Goal: Information Seeking & Learning: Understand process/instructions

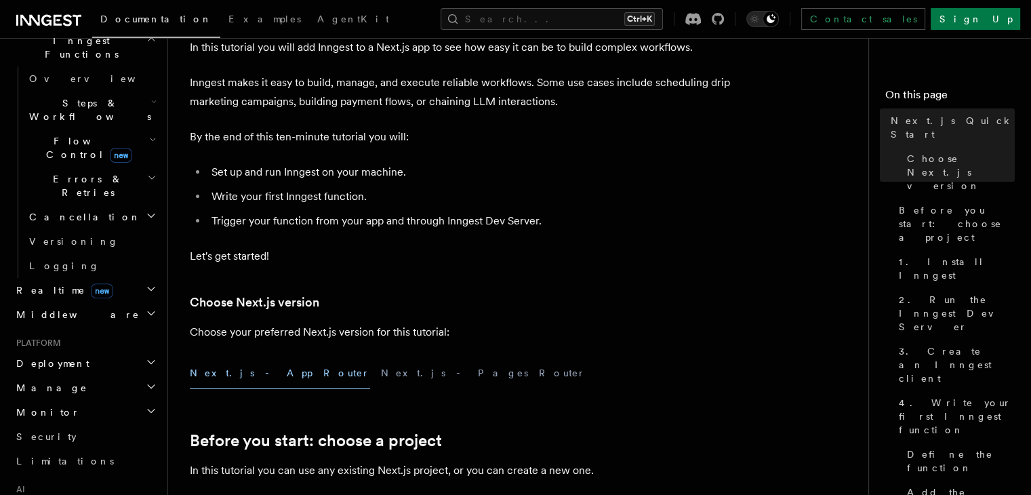
scroll to position [388, 0]
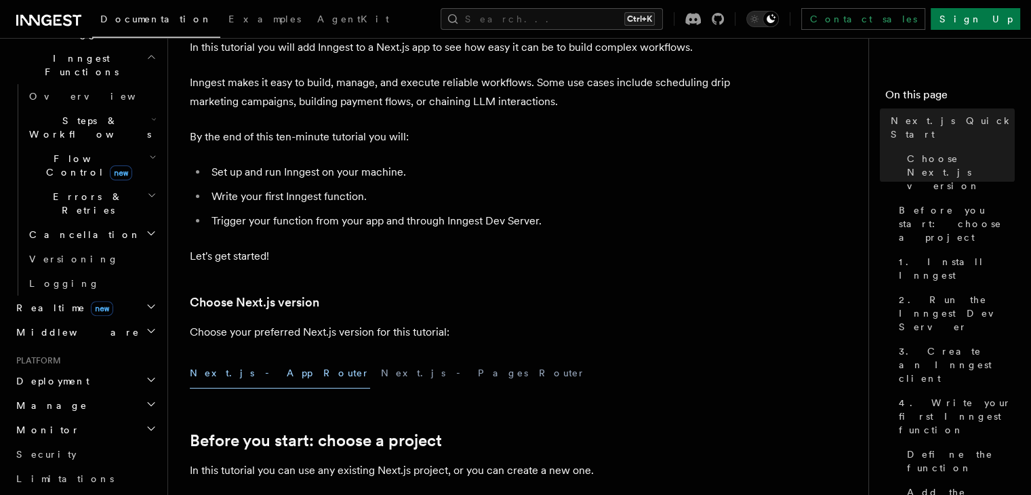
click at [77, 369] on h2 "Deployment" at bounding box center [85, 381] width 148 height 24
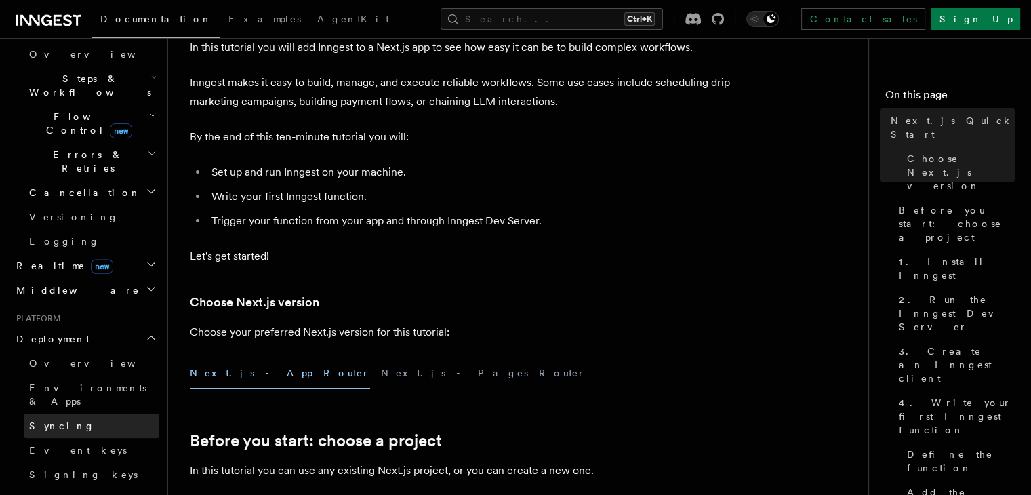
scroll to position [428, 0]
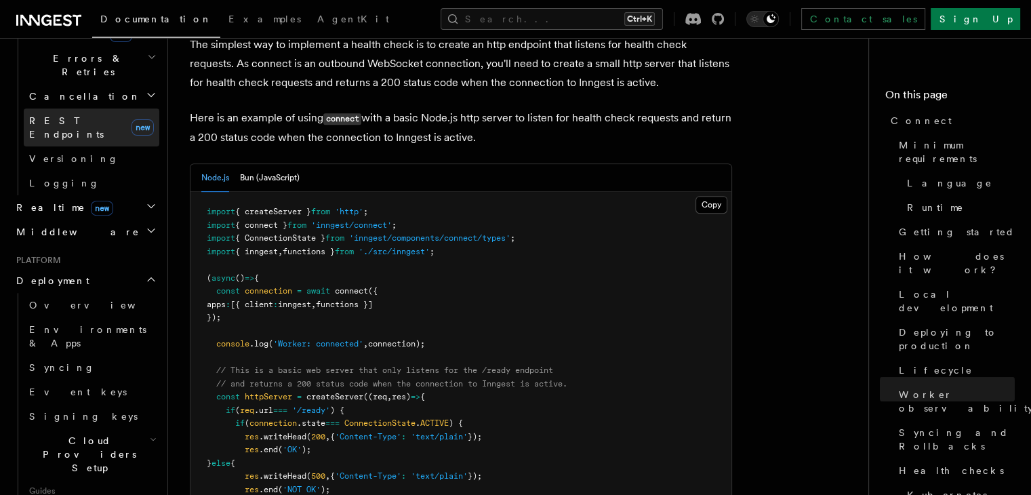
scroll to position [534, 0]
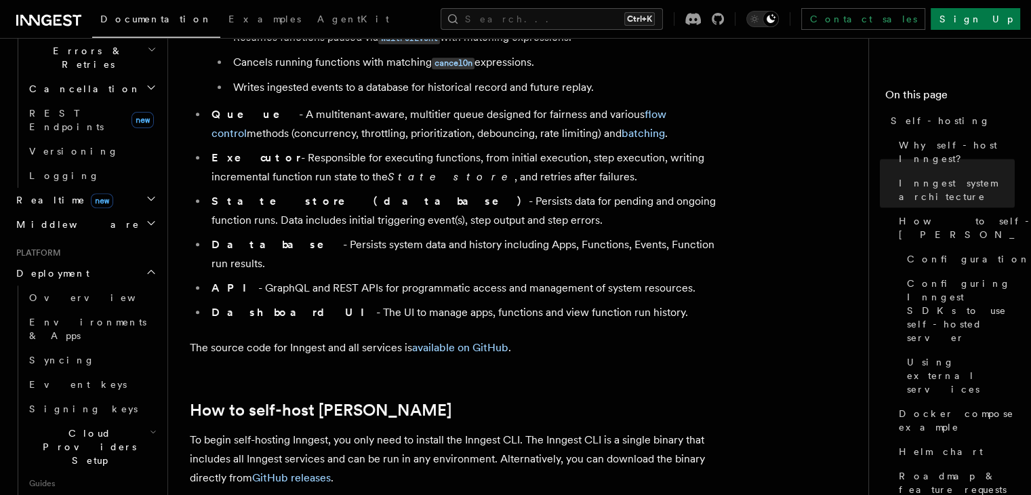
scroll to position [999, 0]
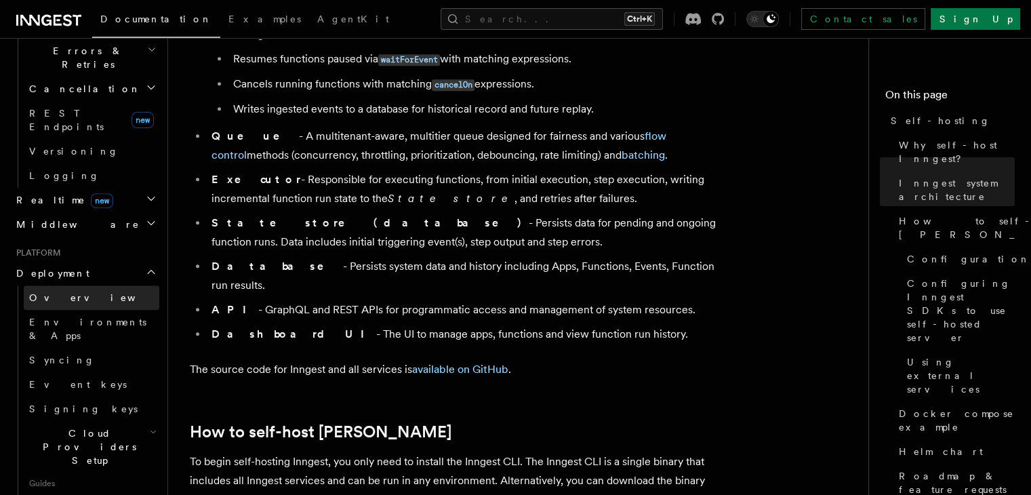
click at [62, 285] on link "Overview" at bounding box center [92, 297] width 136 height 24
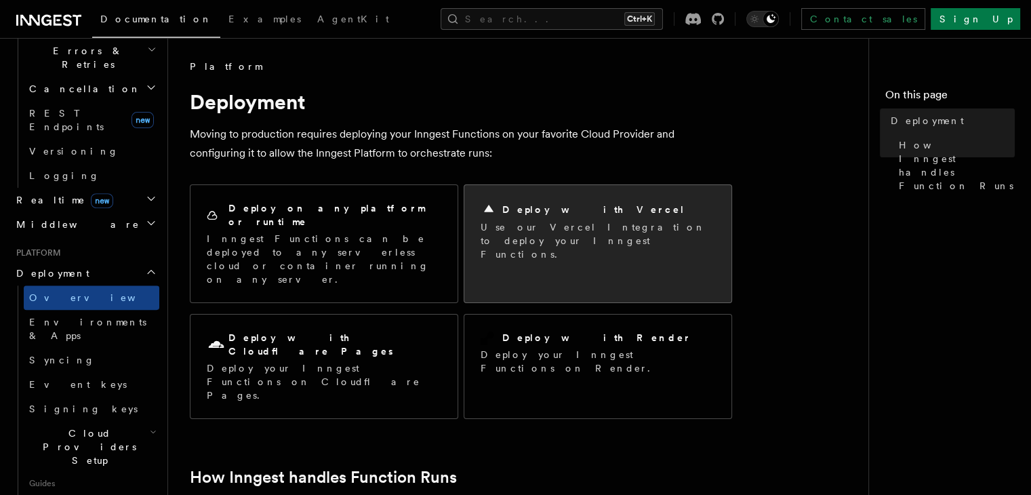
click at [523, 242] on p "Use our Vercel Integration to deploy your Inngest Functions." at bounding box center [598, 240] width 235 height 41
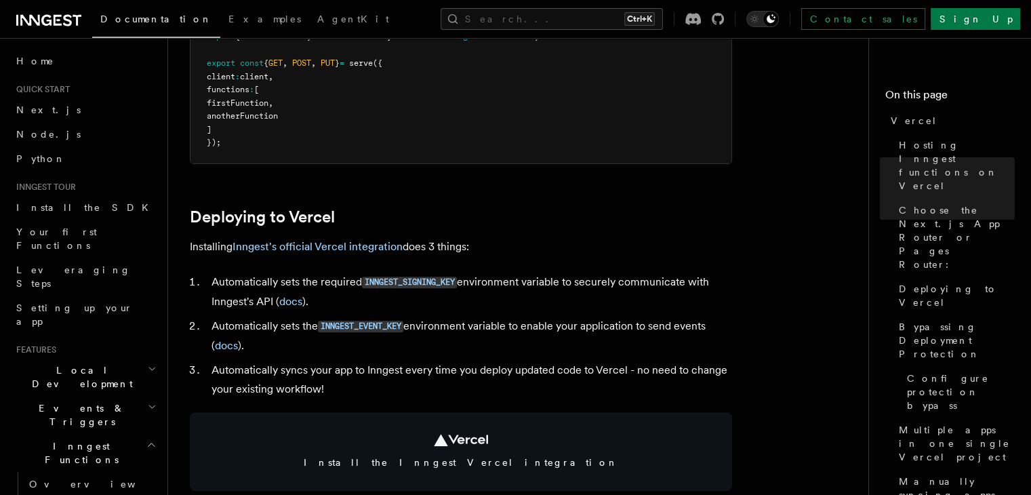
scroll to position [474, 0]
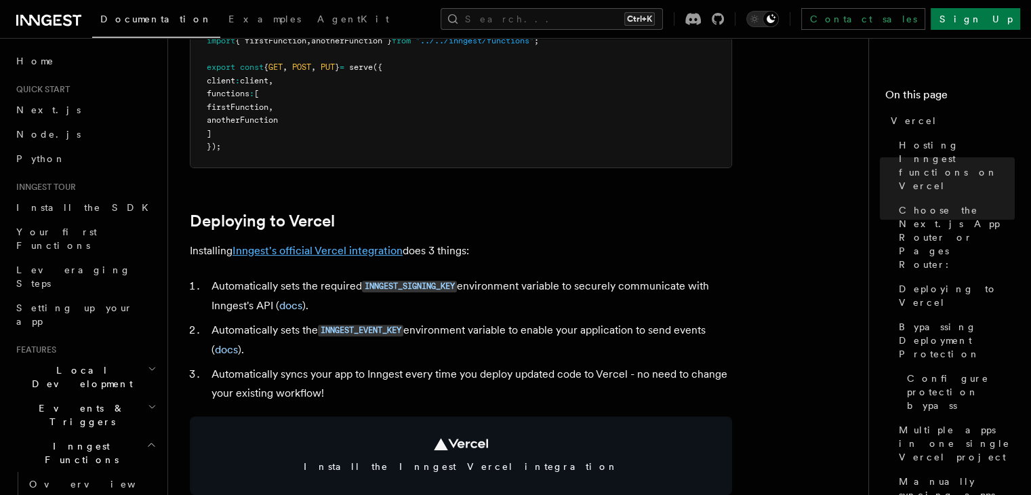
click at [346, 253] on link "Inngest's official Vercel integration" at bounding box center [318, 250] width 170 height 13
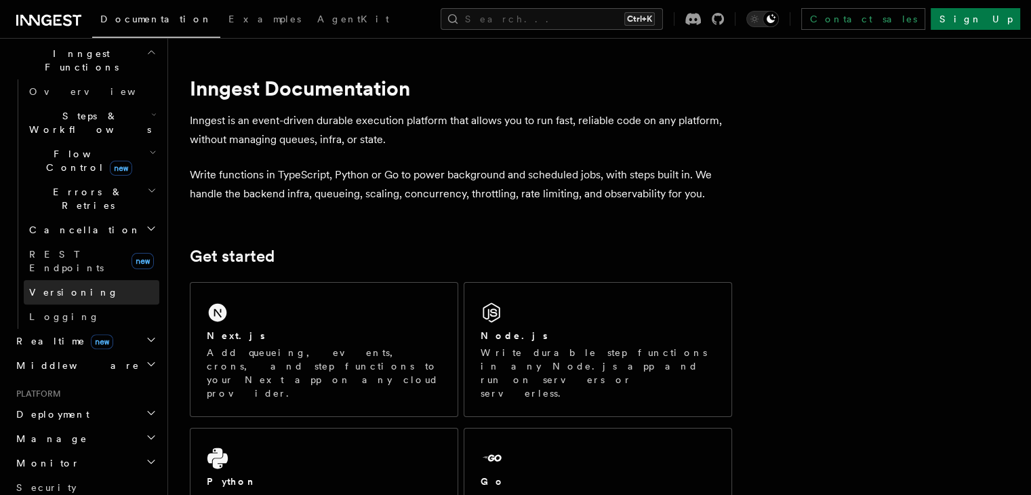
scroll to position [392, 0]
click at [44, 408] on span "Deployment" at bounding box center [50, 415] width 79 height 14
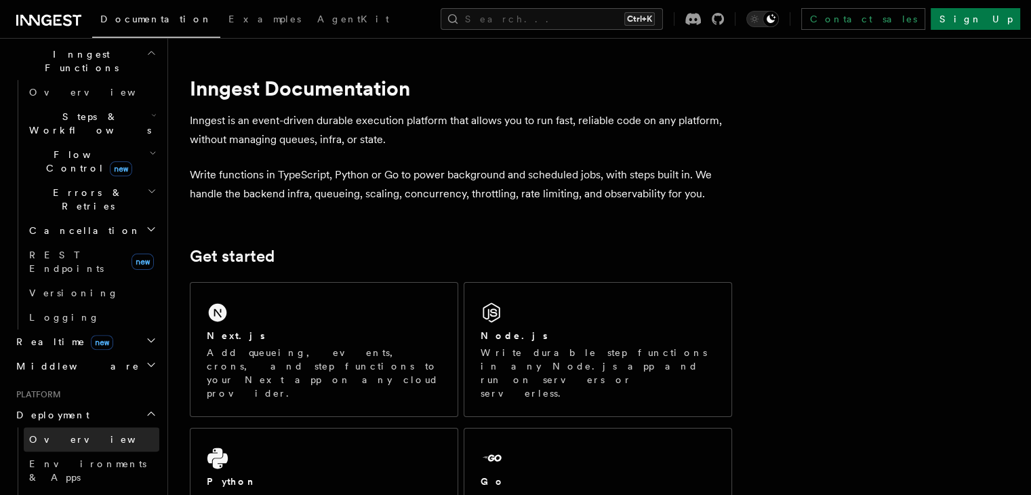
click at [43, 434] on span "Overview" at bounding box center [99, 439] width 140 height 11
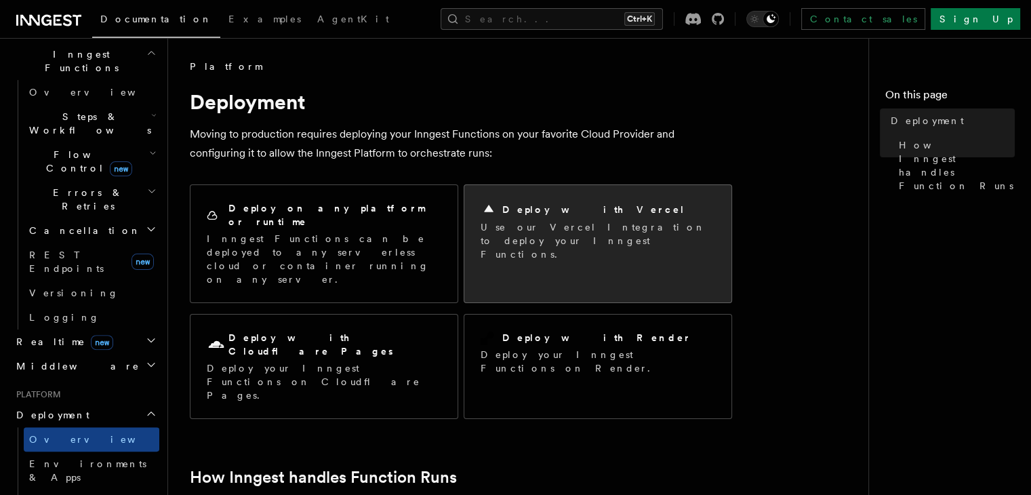
click at [523, 228] on p "Use our Vercel Integration to deploy your Inngest Functions." at bounding box center [598, 240] width 235 height 41
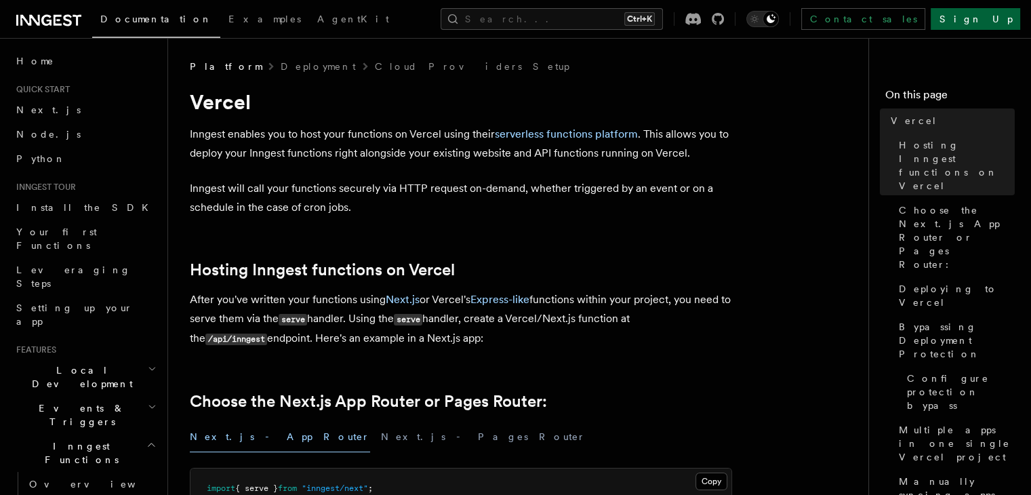
click at [989, 23] on link "Sign Up" at bounding box center [975, 19] width 89 height 22
